Goal: Transaction & Acquisition: Purchase product/service

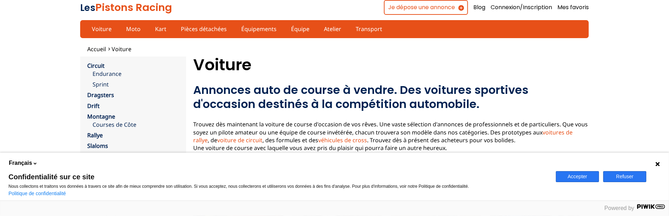
click at [581, 173] on button "Accepter" at bounding box center [577, 176] width 43 height 11
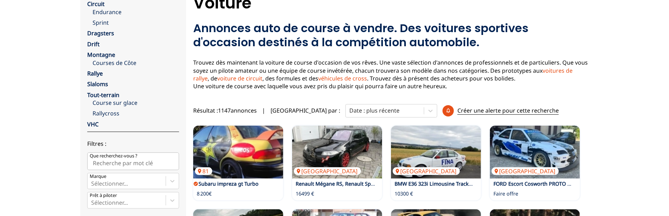
scroll to position [118, 0]
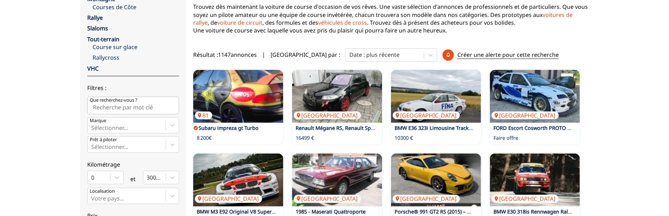
click at [140, 114] on input "Que recherchez-vous ?" at bounding box center [133, 106] width 92 height 18
click at [171, 134] on div "Sélectionner..." at bounding box center [133, 125] width 92 height 16
click at [93, 131] on input "Marque Sélectionner..." at bounding box center [91, 128] width 1 height 6
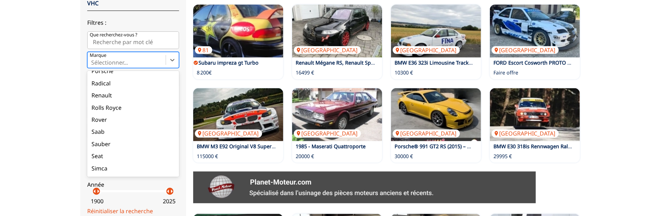
scroll to position [824, 0]
click at [117, 38] on div "Porsche" at bounding box center [133, 32] width 92 height 12
click at [93, 66] on input "Marque option Porsche focused, 65 of 90. 90 results available. Use Up and Down …" at bounding box center [91, 62] width 1 height 6
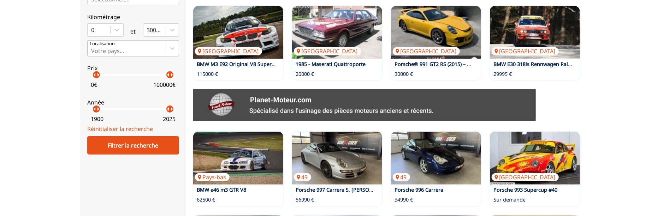
scroll to position [301, 0]
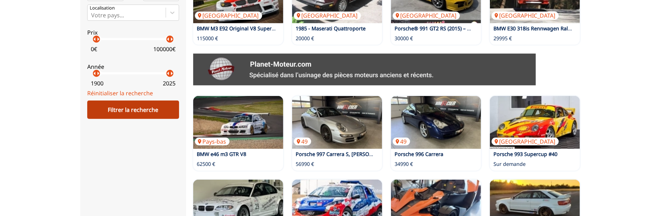
click at [120, 119] on div "Filtrer la recherche" at bounding box center [133, 110] width 92 height 18
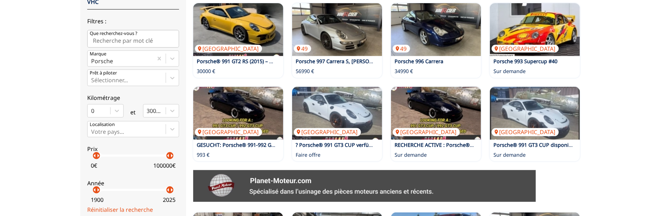
scroll to position [183, 0]
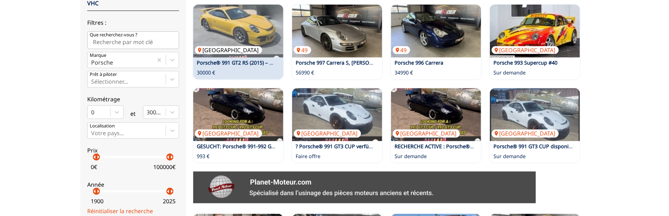
click at [237, 58] on img at bounding box center [238, 31] width 90 height 53
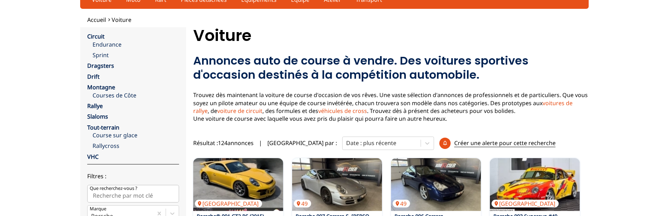
scroll to position [26, 0]
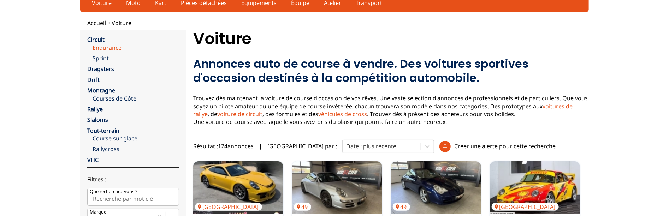
click at [110, 52] on link "Endurance" at bounding box center [136, 48] width 87 height 8
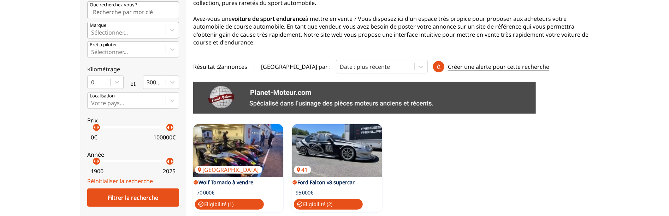
scroll to position [118, 0]
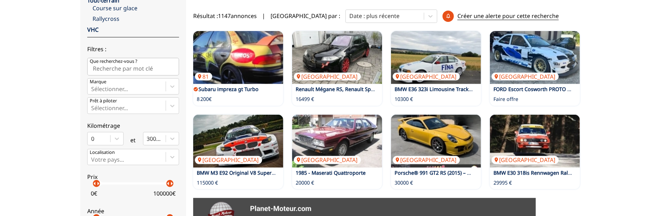
scroll to position [157, 0]
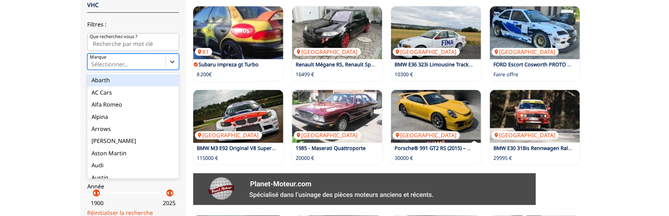
click at [173, 70] on div "option Abarth focused, 1 of 90. 90 results available. Use Up and Down to choose…" at bounding box center [133, 62] width 92 height 16
click at [93, 67] on input "Marque option Abarth focused, 1 of 90. 90 results available. Use Up and Down to…" at bounding box center [91, 64] width 1 height 6
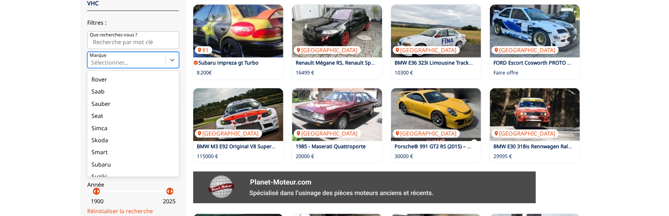
scroll to position [809, 0]
click at [109, 16] on div "Peugeot" at bounding box center [133, 10] width 92 height 12
click at [93, 66] on input "Marque option Peugeot focused, 62 of 90. 90 results available. Use Up and Down …" at bounding box center [91, 62] width 1 height 6
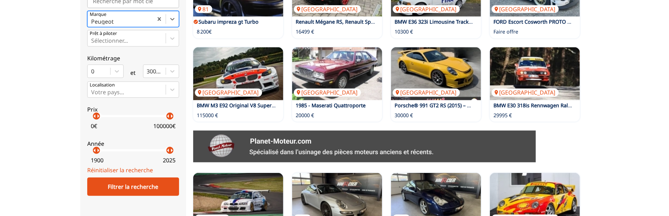
scroll to position [262, 0]
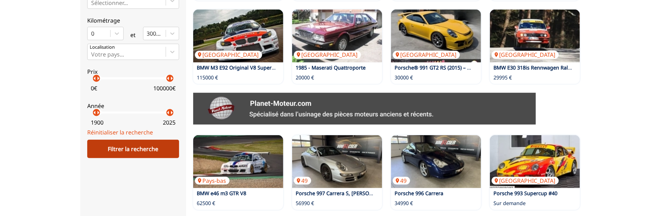
click at [111, 158] on div "Filtrer la recherche" at bounding box center [133, 149] width 92 height 18
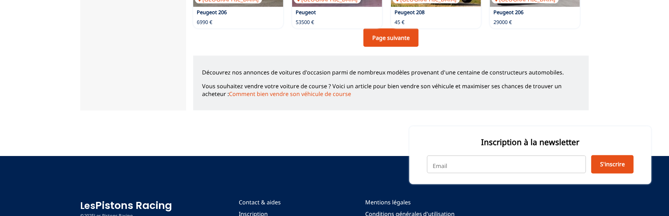
scroll to position [615, 0]
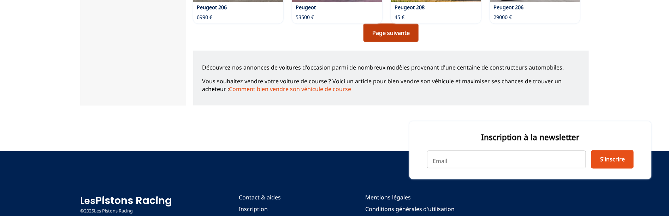
click at [386, 42] on link "Page suivante" at bounding box center [391, 33] width 55 height 18
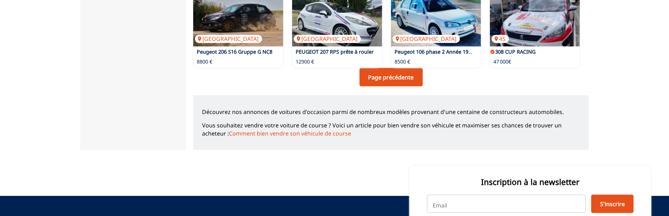
scroll to position [510, 0]
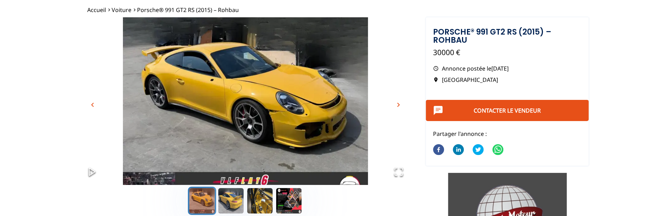
scroll to position [39, 0]
click at [400, 109] on span "chevron_right" at bounding box center [398, 105] width 8 height 8
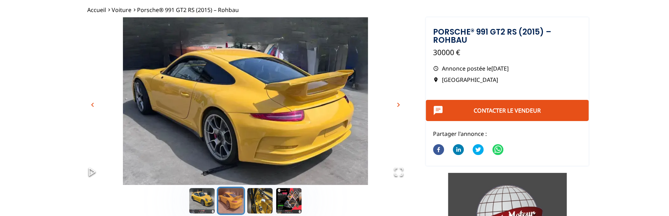
click at [399, 109] on span "chevron_right" at bounding box center [398, 105] width 8 height 8
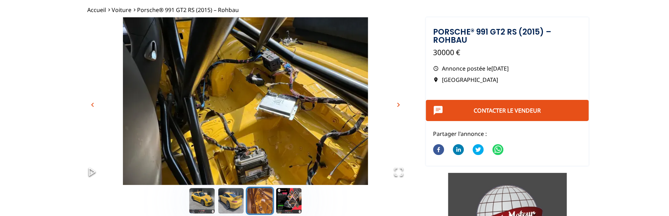
click at [398, 109] on span "chevron_right" at bounding box center [398, 105] width 8 height 8
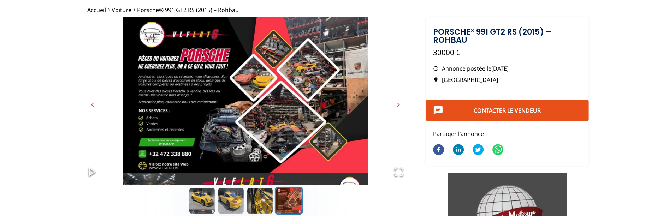
click at [398, 109] on span "chevron_right" at bounding box center [398, 105] width 8 height 8
